Goal: Information Seeking & Learning: Learn about a topic

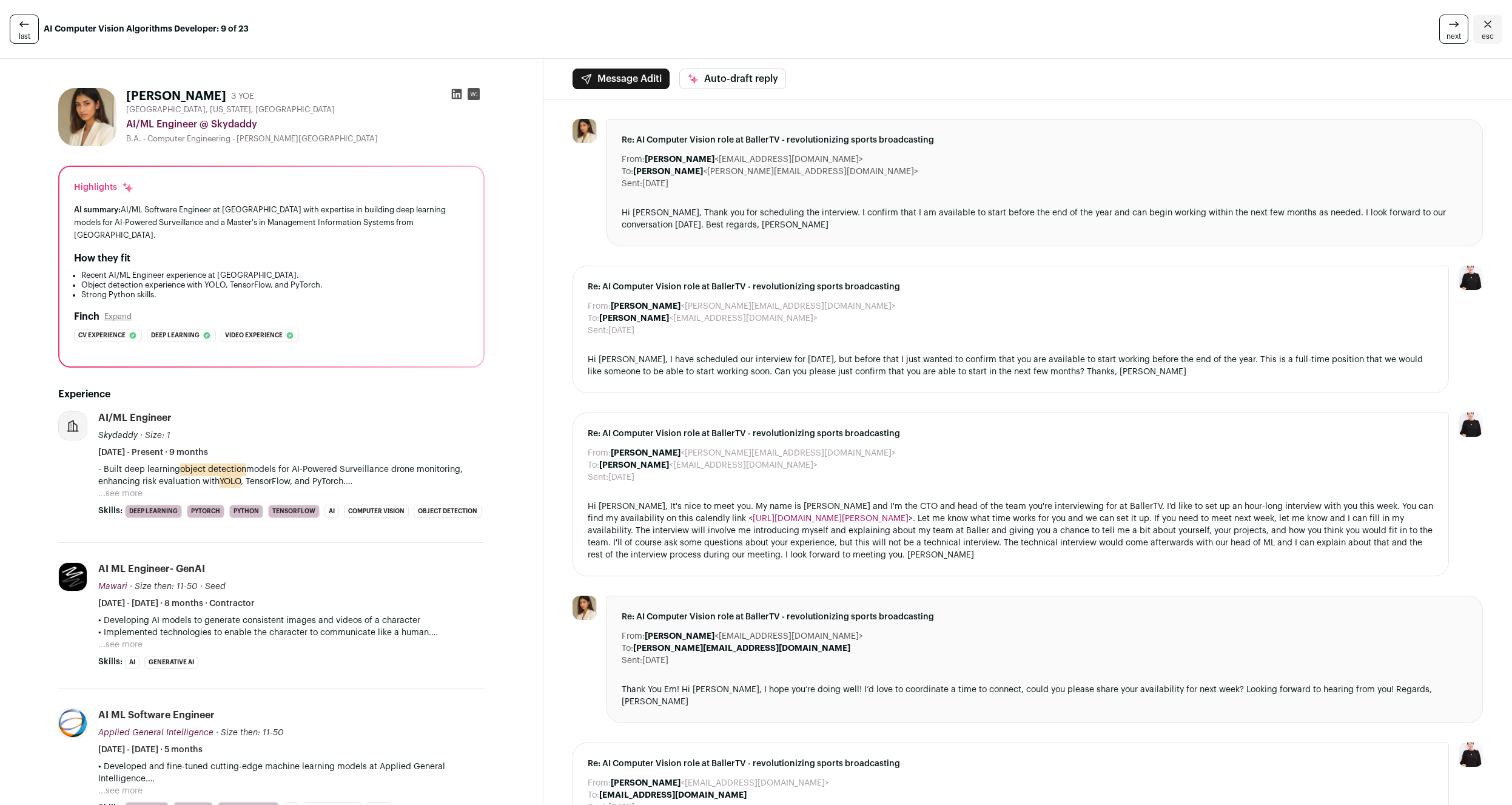
click at [127, 488] on button "...see more" at bounding box center [120, 493] width 44 height 12
